Goal: Task Accomplishment & Management: Use online tool/utility

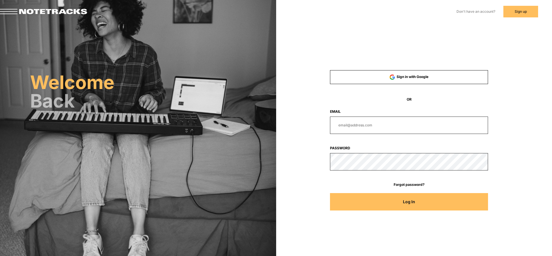
type input "[EMAIL_ADDRESS][DOMAIN_NAME]"
click at [413, 202] on button "Log In" at bounding box center [409, 201] width 158 height 17
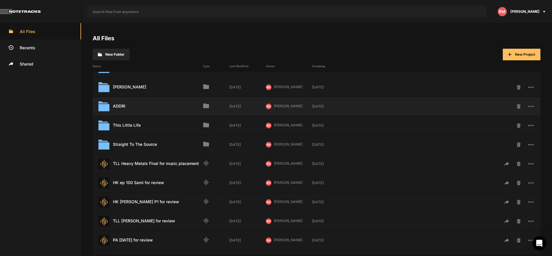
scroll to position [72, 0]
click at [148, 201] on div "HK [PERSON_NAME] P1 for review Last Modified: [DATE]" at bounding box center [148, 201] width 110 height 11
click at [131, 201] on div "HK [PERSON_NAME] P1 for review Last Modified: [DATE]" at bounding box center [148, 201] width 110 height 11
click at [127, 201] on div "HK [PERSON_NAME] P1 for review Last Modified: [DATE]" at bounding box center [148, 201] width 110 height 11
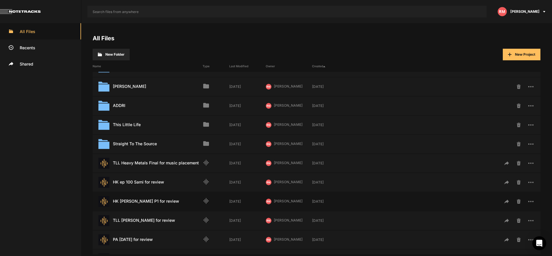
click at [127, 201] on div "HK [PERSON_NAME] P1 for review Last Modified: [DATE]" at bounding box center [148, 201] width 110 height 11
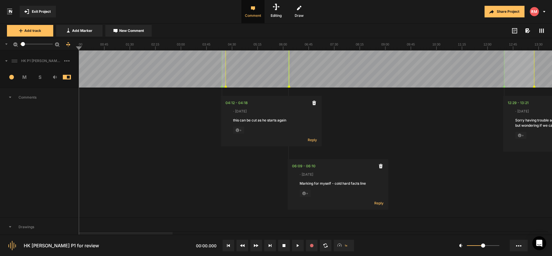
click at [66, 61] on icon at bounding box center [66, 60] width 5 height 1
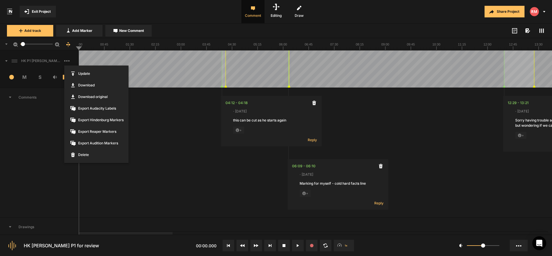
click at [94, 110] on span "Export Audacity Labels" at bounding box center [96, 109] width 64 height 12
